Goal: Task Accomplishment & Management: Manage account settings

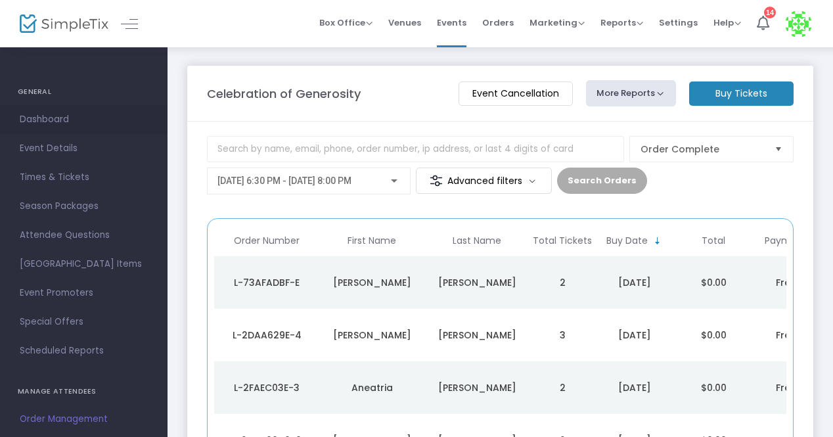
click at [39, 117] on span "Dashboard" at bounding box center [84, 119] width 128 height 17
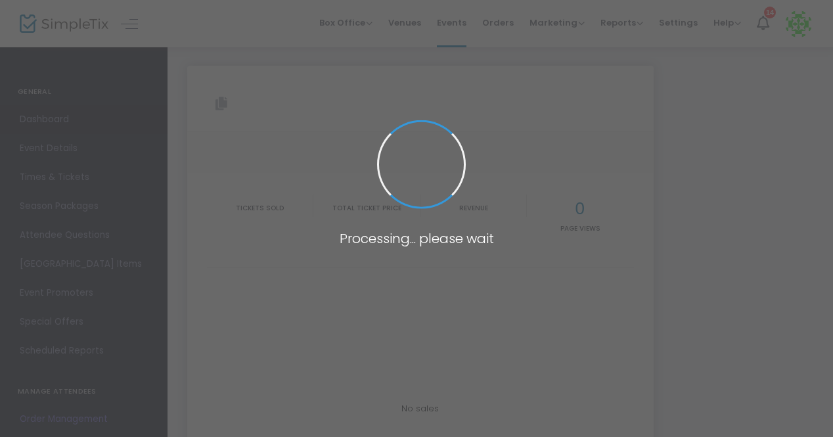
type input "https://www.simpletix.com/e/celebration-of-generosity-tickets-232379"
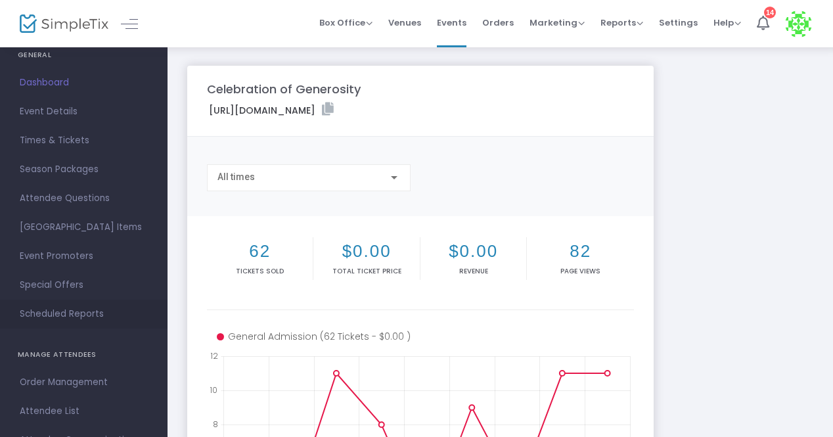
scroll to position [53, 0]
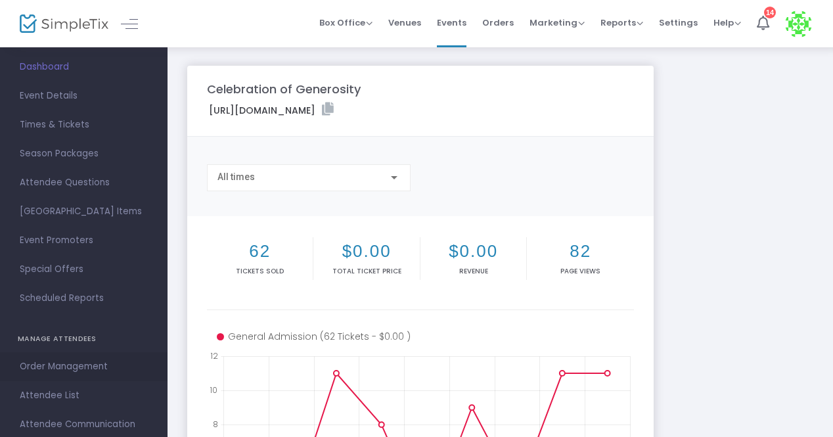
click at [72, 369] on span "Order Management" at bounding box center [84, 366] width 128 height 17
